Goal: Transaction & Acquisition: Book appointment/travel/reservation

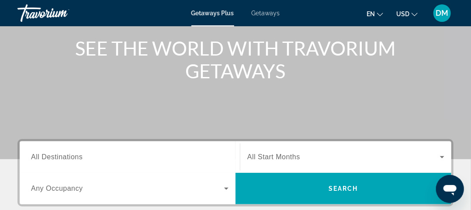
scroll to position [103, 0]
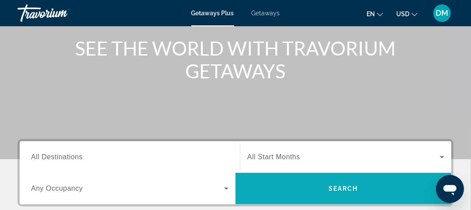
click at [347, 193] on span "Search widget" at bounding box center [344, 188] width 216 height 21
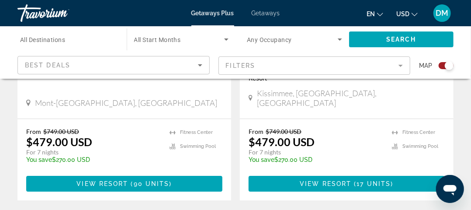
scroll to position [2056, 0]
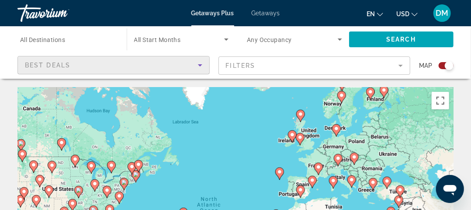
click at [198, 63] on icon "Sort by" at bounding box center [200, 65] width 10 height 10
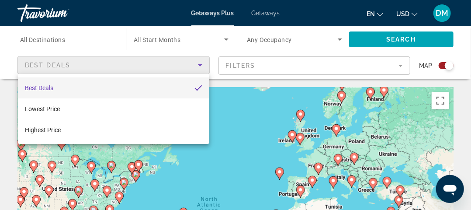
click at [198, 63] on div at bounding box center [235, 105] width 471 height 210
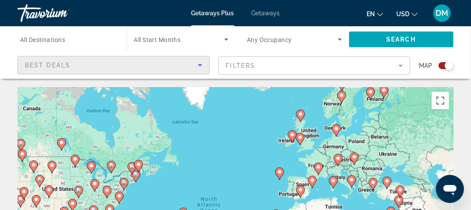
click at [199, 64] on icon "Sort by" at bounding box center [200, 65] width 4 height 2
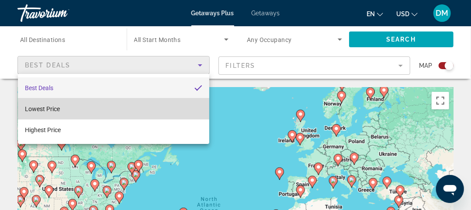
click at [165, 110] on mat-option "Lowest Price" at bounding box center [114, 108] width 192 height 21
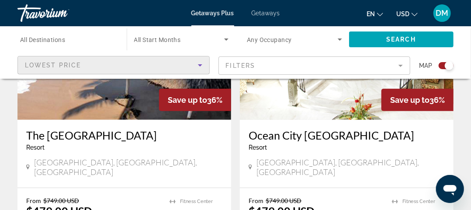
scroll to position [1364, 0]
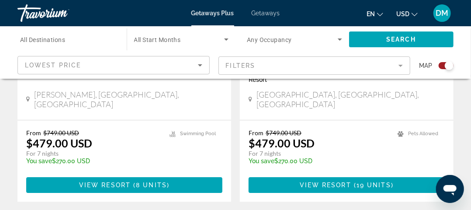
scroll to position [2064, 0]
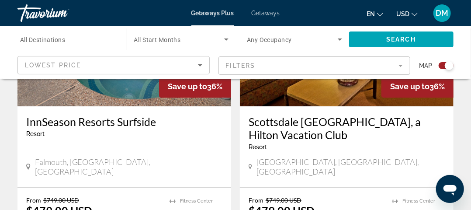
scroll to position [2047, 0]
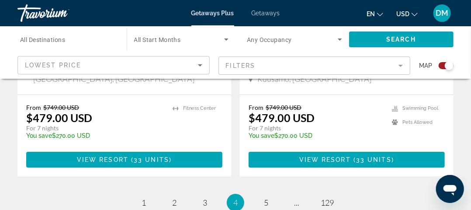
scroll to position [2070, 0]
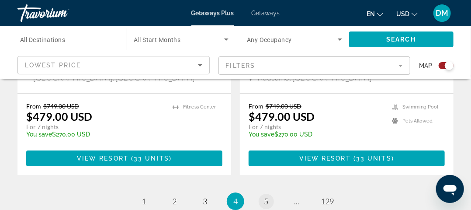
click at [265, 196] on span "5" at bounding box center [266, 201] width 4 height 10
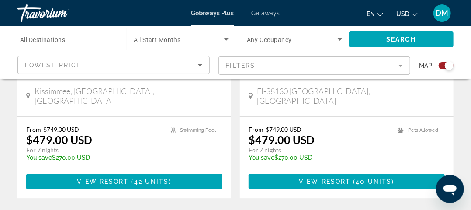
scroll to position [2034, 0]
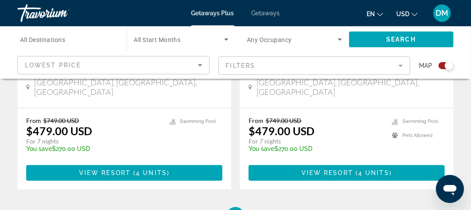
scroll to position [2052, 0]
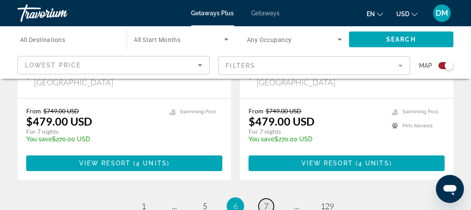
click at [270, 199] on link "page 7" at bounding box center [266, 206] width 15 height 15
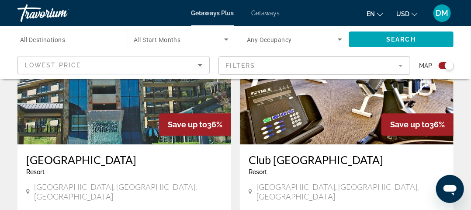
scroll to position [708, 0]
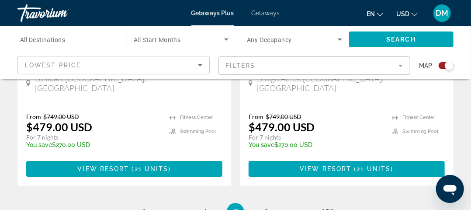
scroll to position [2059, 0]
click at [264, 207] on span "8" at bounding box center [266, 212] width 4 height 10
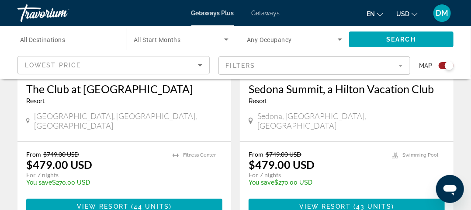
scroll to position [2026, 0]
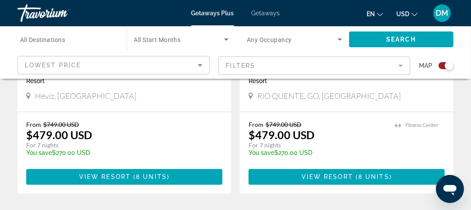
scroll to position [2020, 0]
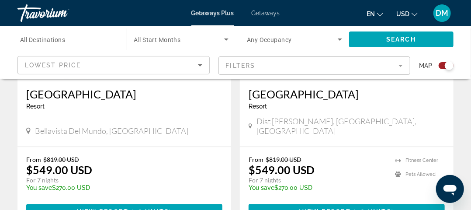
scroll to position [2005, 0]
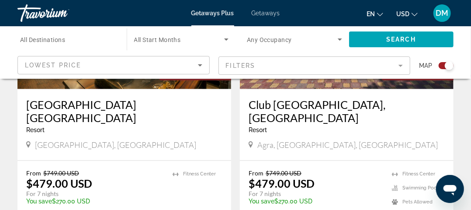
scroll to position [432, 0]
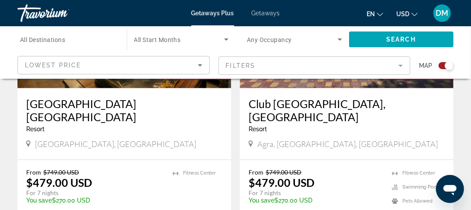
click at [265, 11] on span "Getaways" at bounding box center [266, 13] width 28 height 7
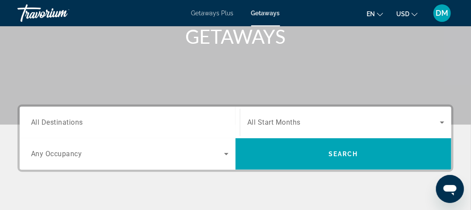
scroll to position [133, 0]
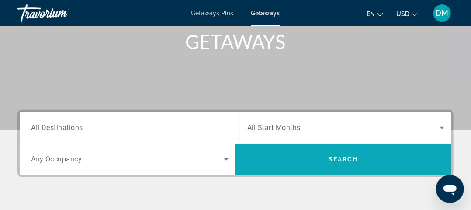
click at [368, 160] on span "Search widget" at bounding box center [344, 159] width 216 height 21
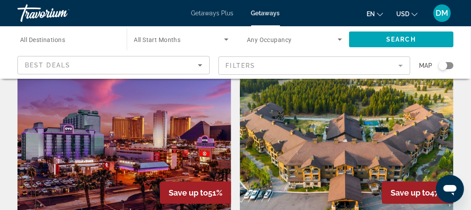
scroll to position [28, 0]
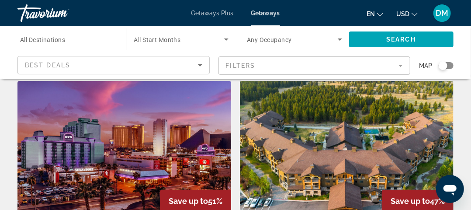
click at [197, 66] on icon "Sort by" at bounding box center [200, 65] width 10 height 10
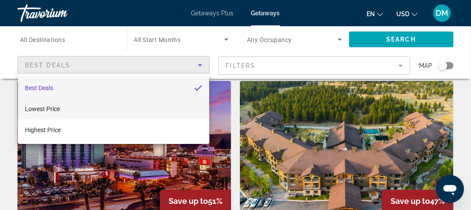
click at [52, 107] on span "Lowest Price" at bounding box center [42, 108] width 35 height 7
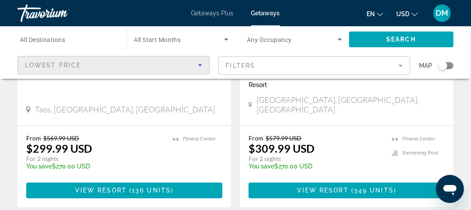
scroll to position [1801, 0]
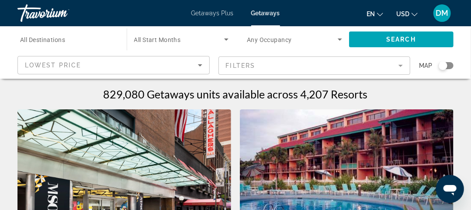
click at [50, 40] on span "All Destinations" at bounding box center [42, 39] width 45 height 7
click at [50, 40] on input "Destination All Destinations" at bounding box center [67, 40] width 95 height 10
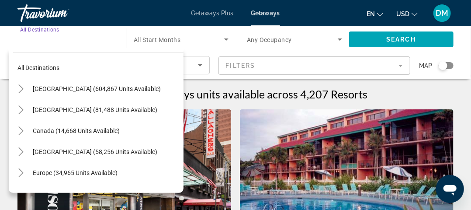
click at [212, 118] on img "Main content" at bounding box center [124, 179] width 214 height 140
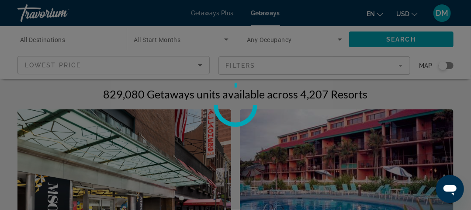
click at [301, 55] on div at bounding box center [235, 105] width 471 height 210
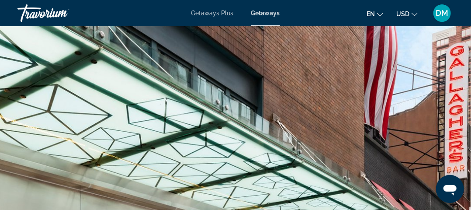
click at [266, 15] on span "Getaways" at bounding box center [265, 13] width 29 height 7
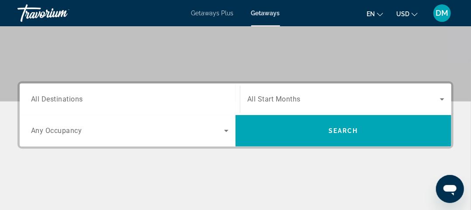
scroll to position [161, 0]
click at [122, 101] on input "Destination All Destinations" at bounding box center [130, 99] width 198 height 10
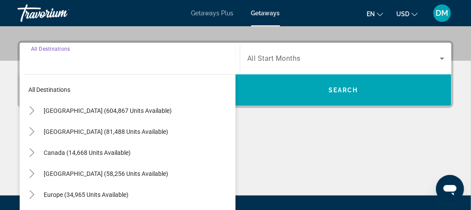
scroll to position [213, 0]
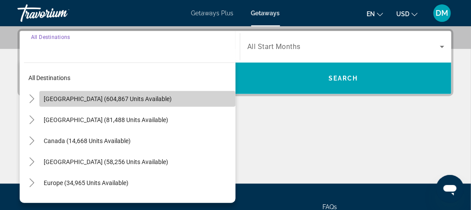
click at [138, 101] on span "[GEOGRAPHIC_DATA] (604,867 units available)" at bounding box center [108, 98] width 128 height 7
type input "**********"
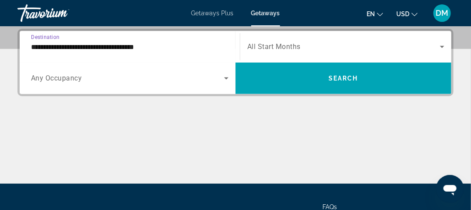
click at [226, 83] on icon "Search widget" at bounding box center [226, 78] width 10 height 10
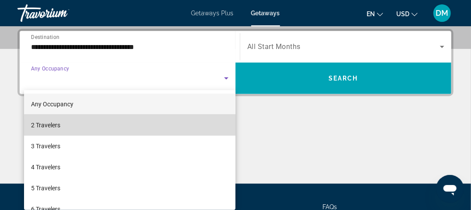
click at [182, 129] on mat-option "2 Travelers" at bounding box center [130, 125] width 212 height 21
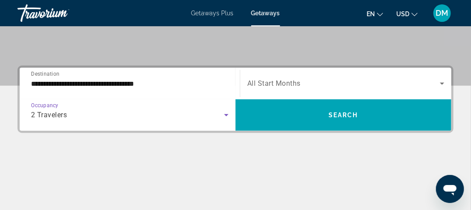
scroll to position [171, 0]
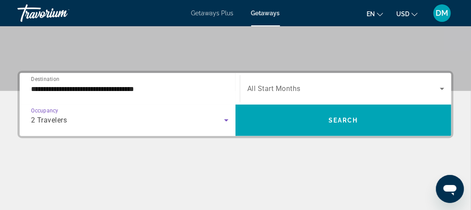
click at [332, 93] on span "Search widget" at bounding box center [344, 89] width 193 height 10
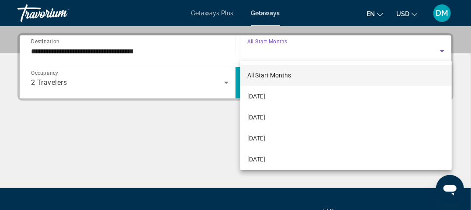
scroll to position [213, 0]
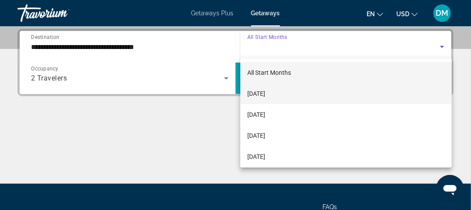
click at [265, 96] on span "[DATE]" at bounding box center [257, 93] width 18 height 10
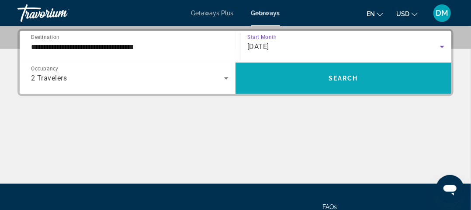
click at [352, 82] on span "Search widget" at bounding box center [344, 78] width 216 height 21
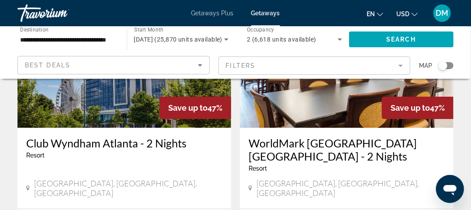
scroll to position [1057, 0]
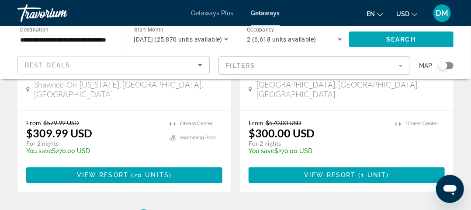
scroll to position [1784, 0]
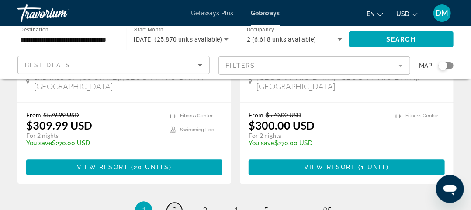
click at [175, 205] on span "2" at bounding box center [174, 210] width 4 height 10
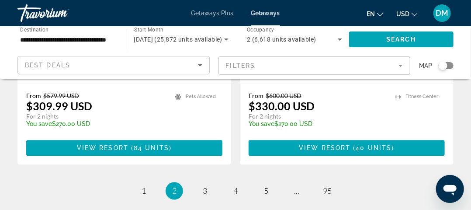
scroll to position [1823, 0]
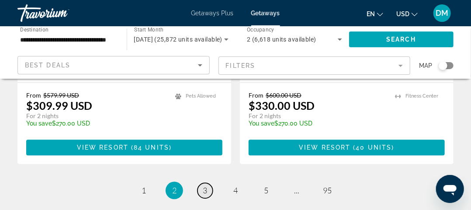
click at [204, 185] on span "3" at bounding box center [205, 190] width 4 height 10
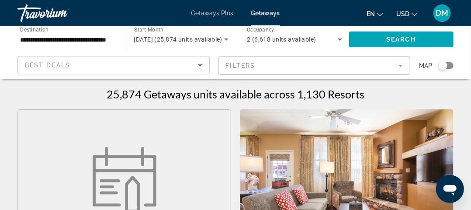
click at [203, 68] on icon "Sort by" at bounding box center [200, 65] width 10 height 10
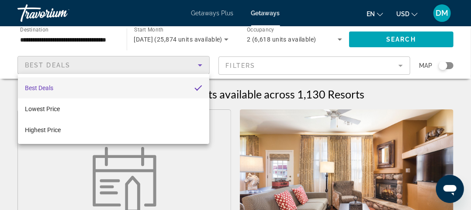
click at [46, 89] on span "Best Deals" at bounding box center [39, 87] width 28 height 7
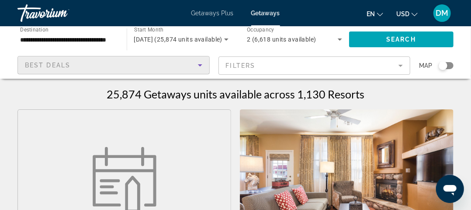
click at [441, 11] on span "DM" at bounding box center [442, 13] width 13 height 9
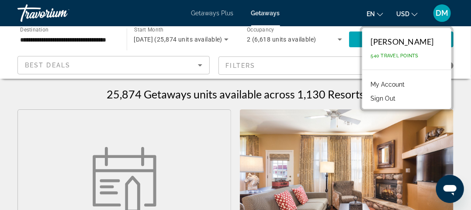
click at [441, 11] on span "DM" at bounding box center [442, 13] width 13 height 9
click at [401, 96] on button "Sign Out" at bounding box center [384, 98] width 34 height 11
